Goal: Complete application form

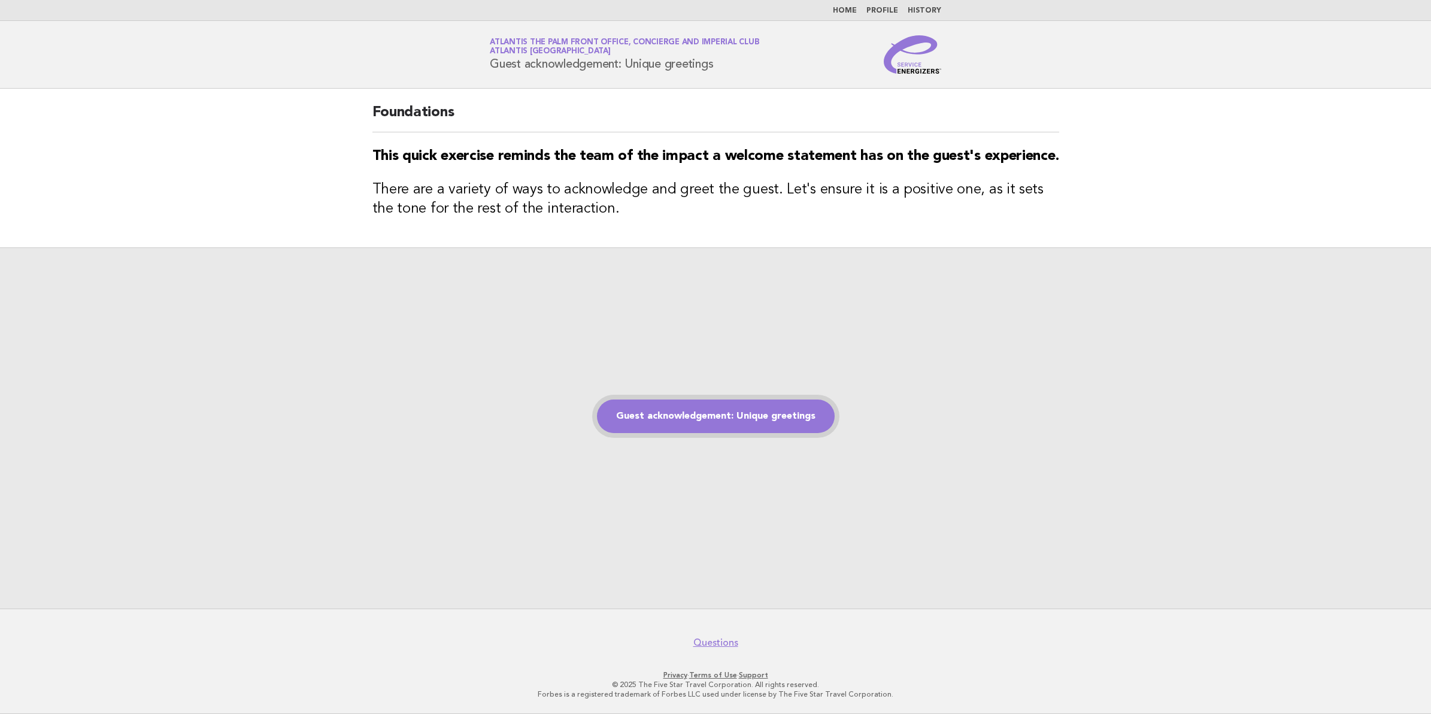
click at [715, 429] on link "Guest acknowledgement: Unique greetings" at bounding box center [716, 416] width 238 height 34
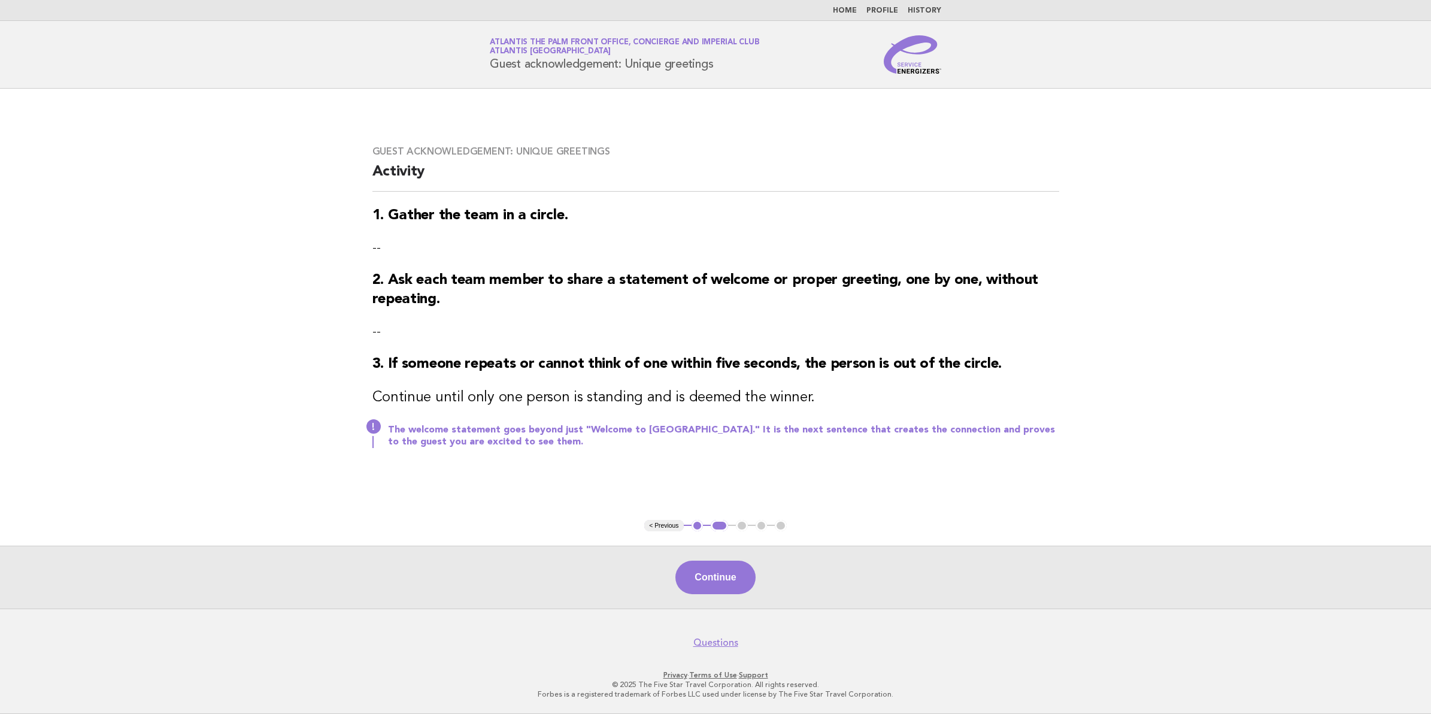
click at [714, 590] on button "Continue" at bounding box center [715, 577] width 80 height 34
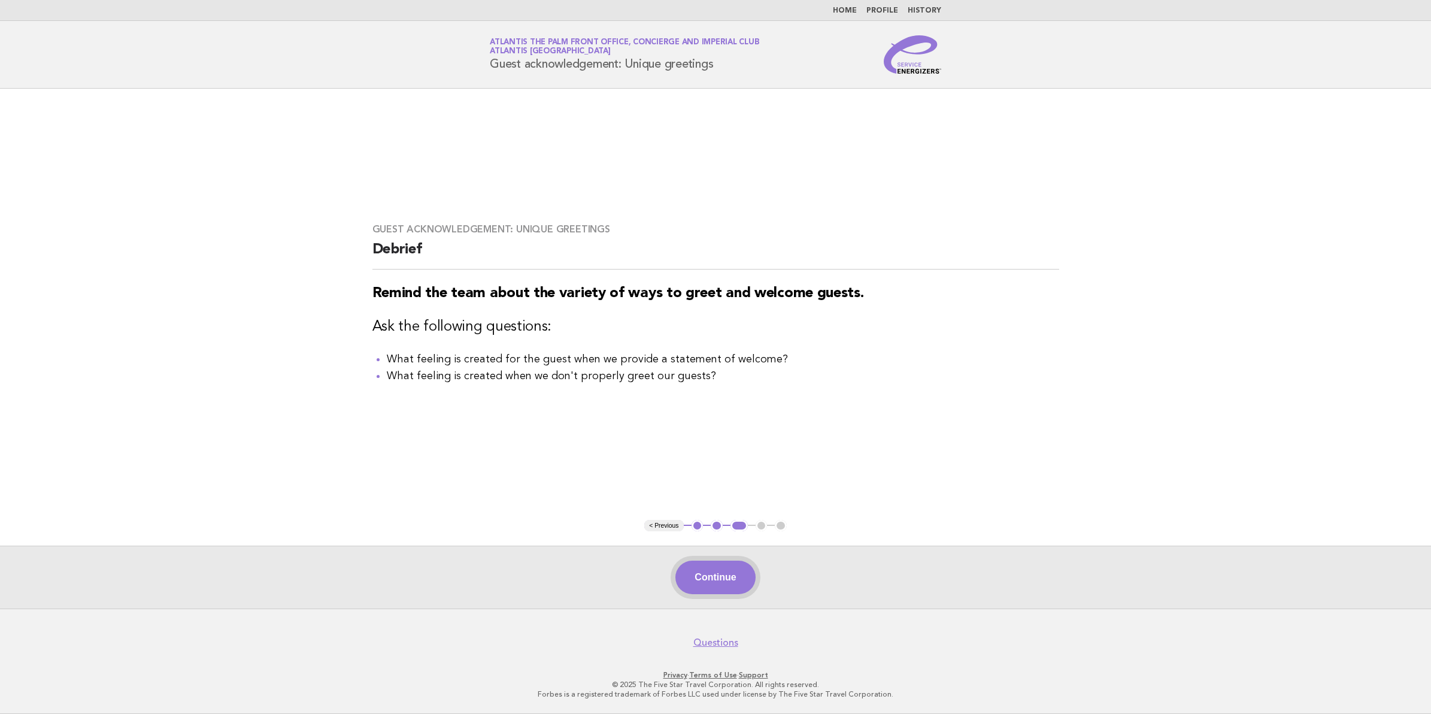
click at [728, 567] on button "Continue" at bounding box center [715, 577] width 80 height 34
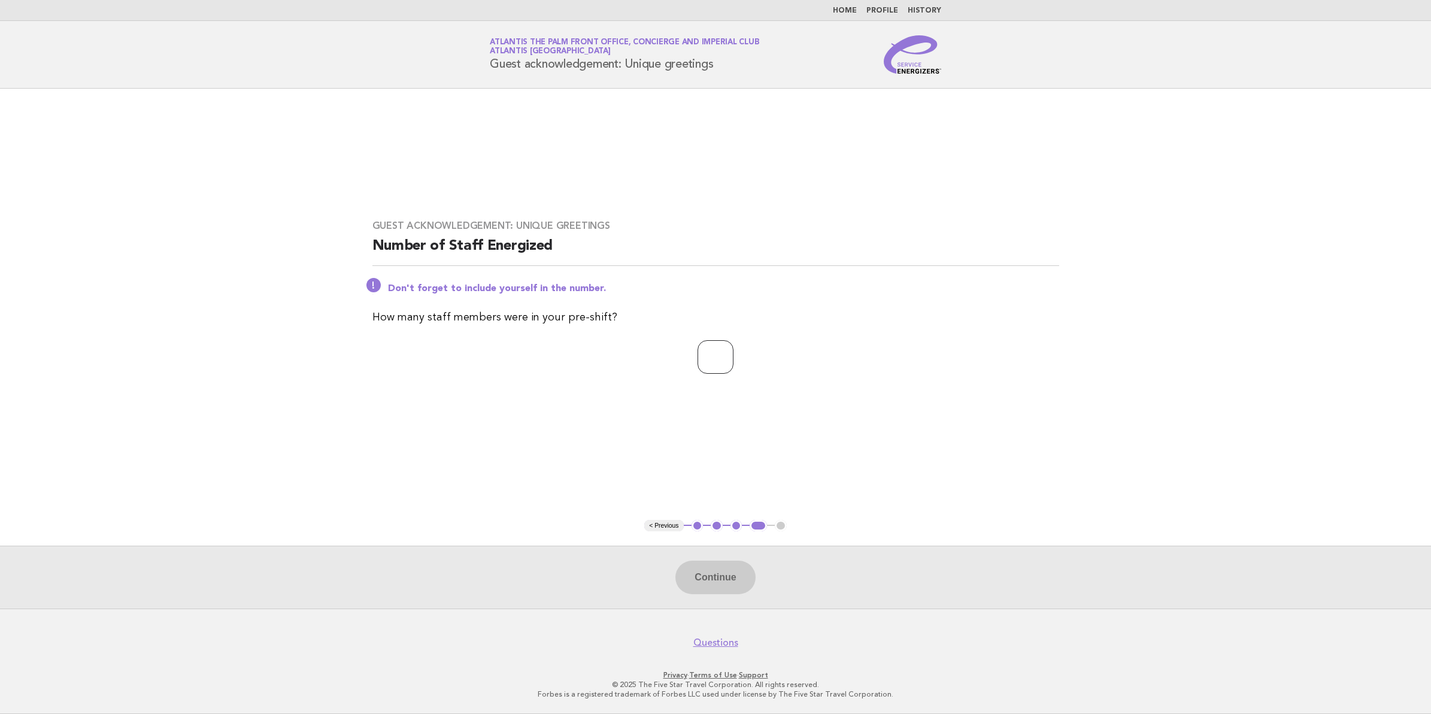
click at [722, 355] on input "number" at bounding box center [715, 357] width 36 height 34
type input "**"
click at [725, 585] on button "Continue" at bounding box center [715, 577] width 80 height 34
